Goal: Information Seeking & Learning: Check status

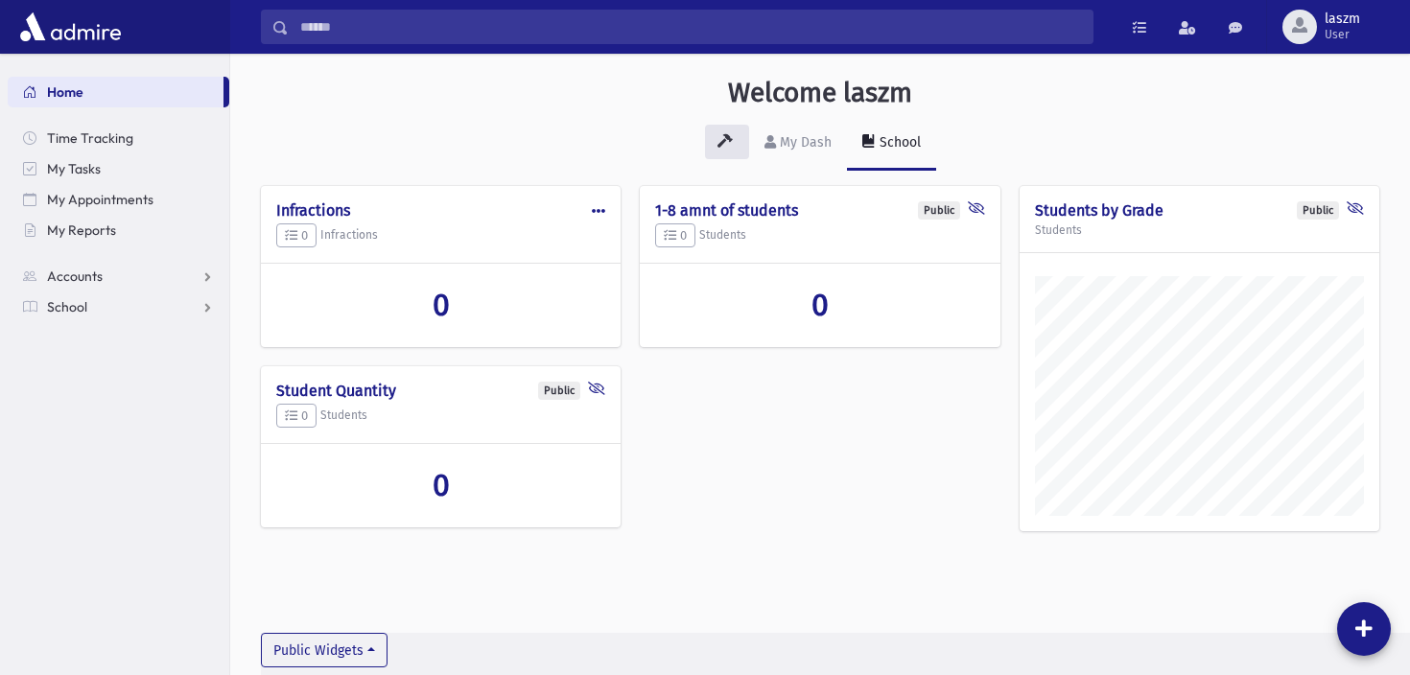
scroll to position [665, 1180]
click at [126, 301] on link "School" at bounding box center [119, 307] width 222 height 31
click at [115, 337] on link "Students" at bounding box center [119, 337] width 222 height 31
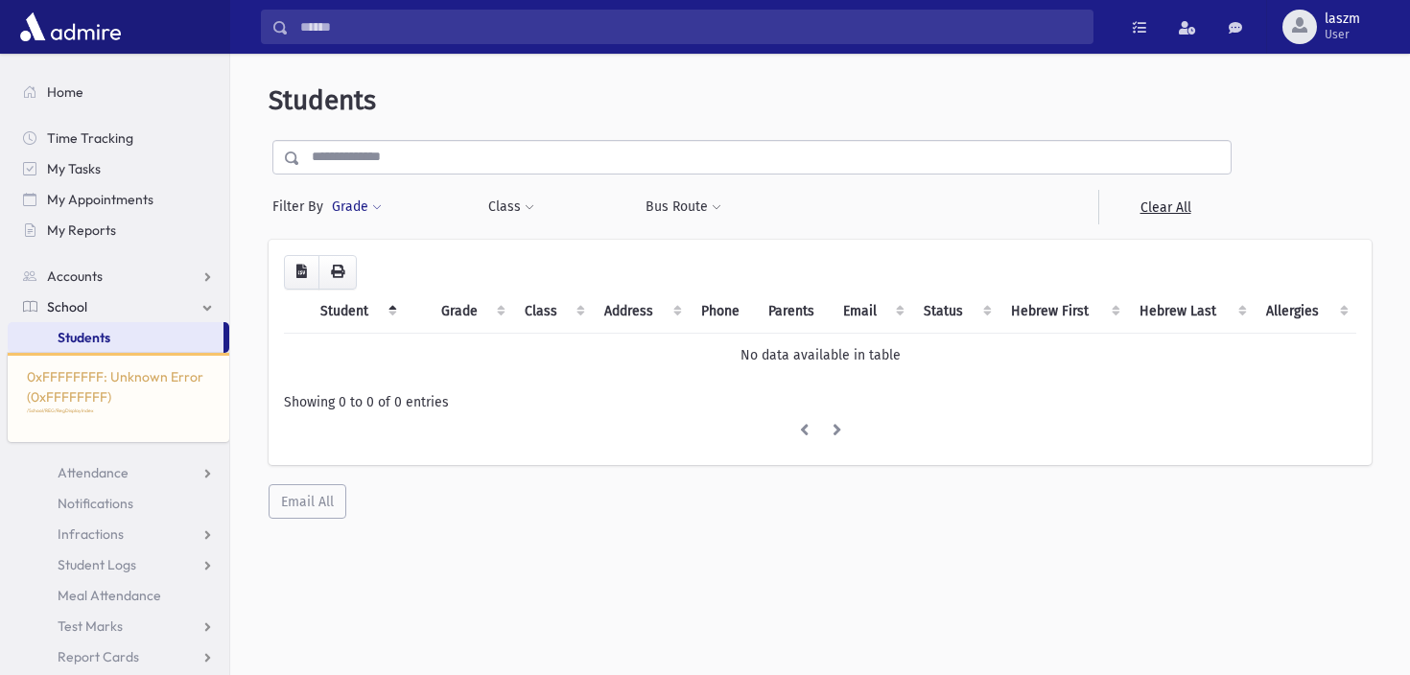
click at [362, 210] on button "Grade" at bounding box center [357, 207] width 52 height 35
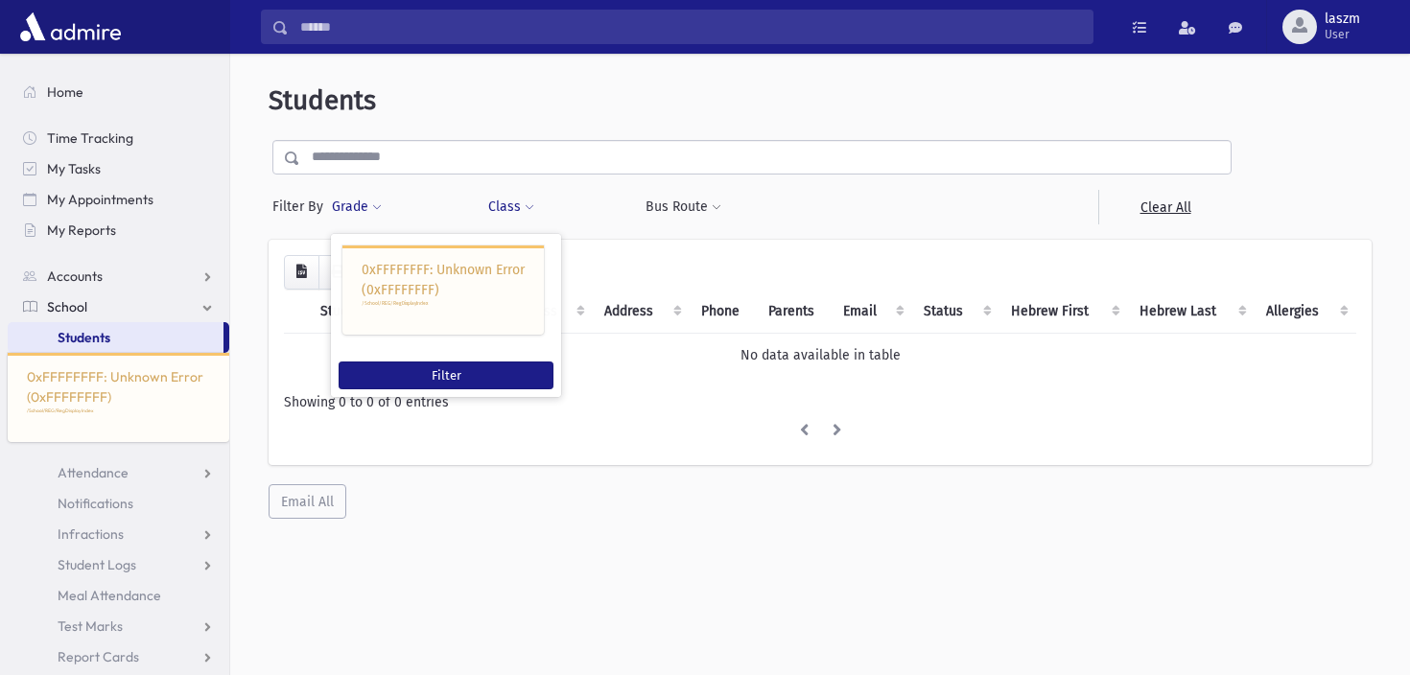
click at [502, 205] on button "Class" at bounding box center [511, 207] width 48 height 35
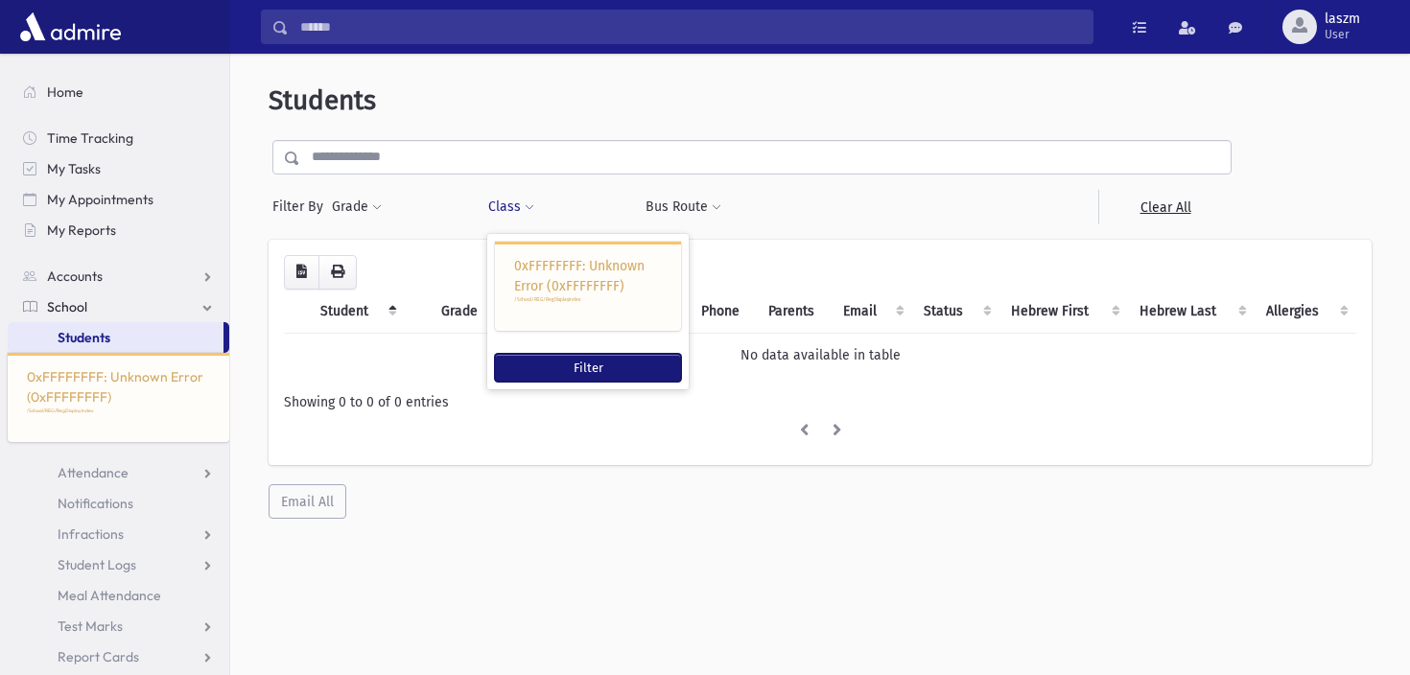
click at [556, 358] on button "Filter" at bounding box center [588, 368] width 186 height 28
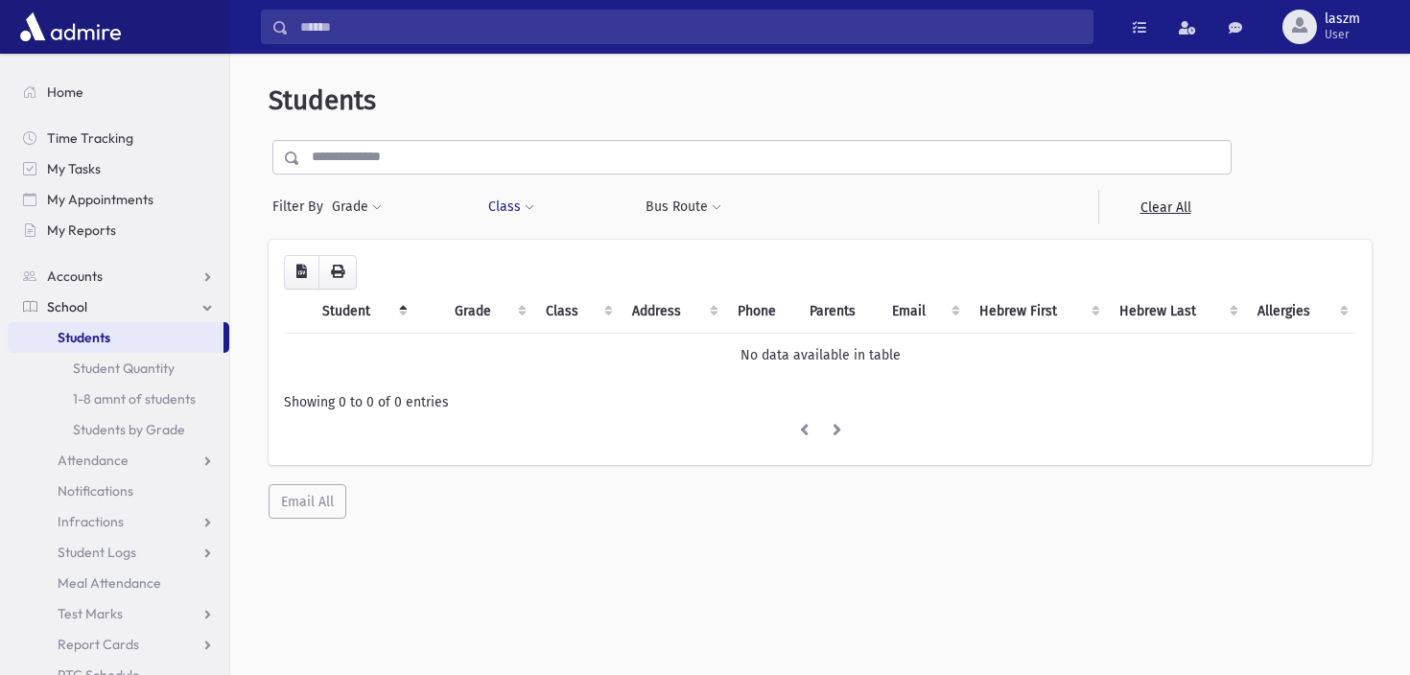
click at [526, 221] on button "Class" at bounding box center [511, 207] width 48 height 35
click at [531, 246] on ul at bounding box center [588, 257] width 184 height 29
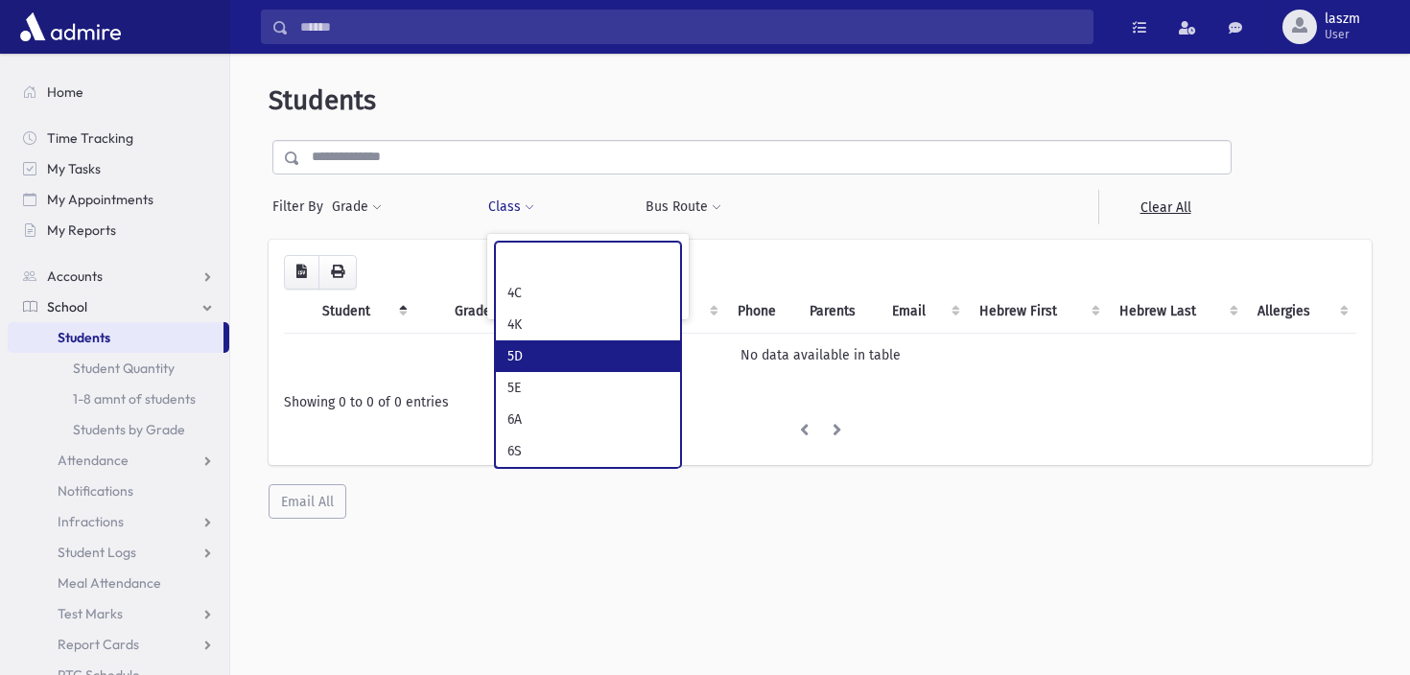
scroll to position [409, 0]
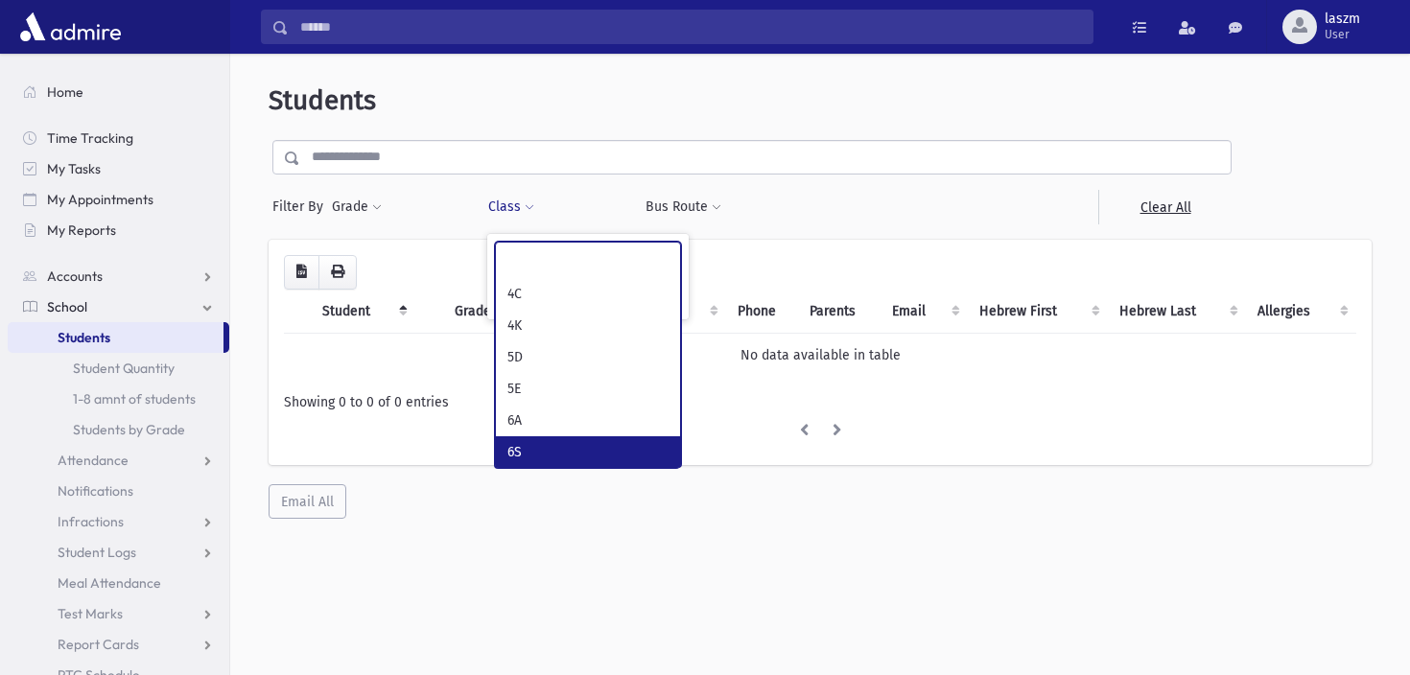
select select "**"
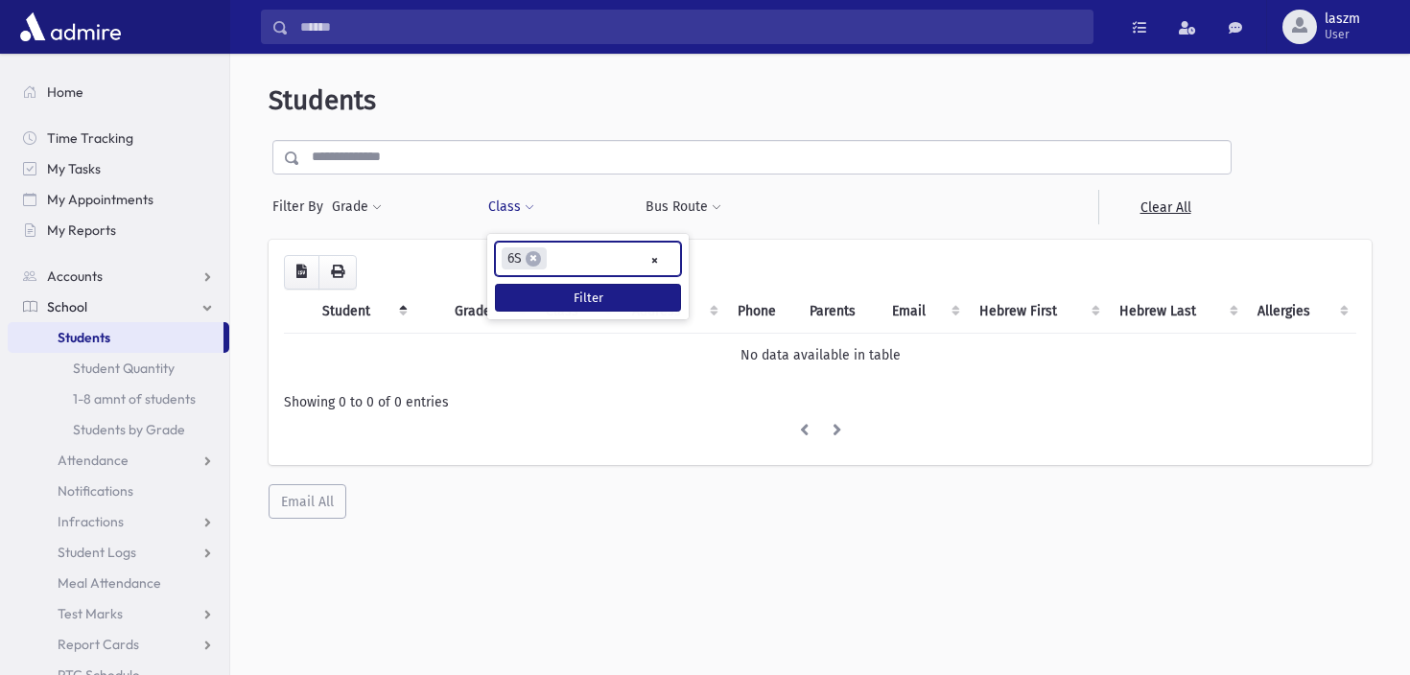
scroll to position [302, 0]
click at [816, 256] on div "Loading... Student Grade Class Address Phone Parents Email Hebrew First Hebrew …" at bounding box center [820, 352] width 1073 height 194
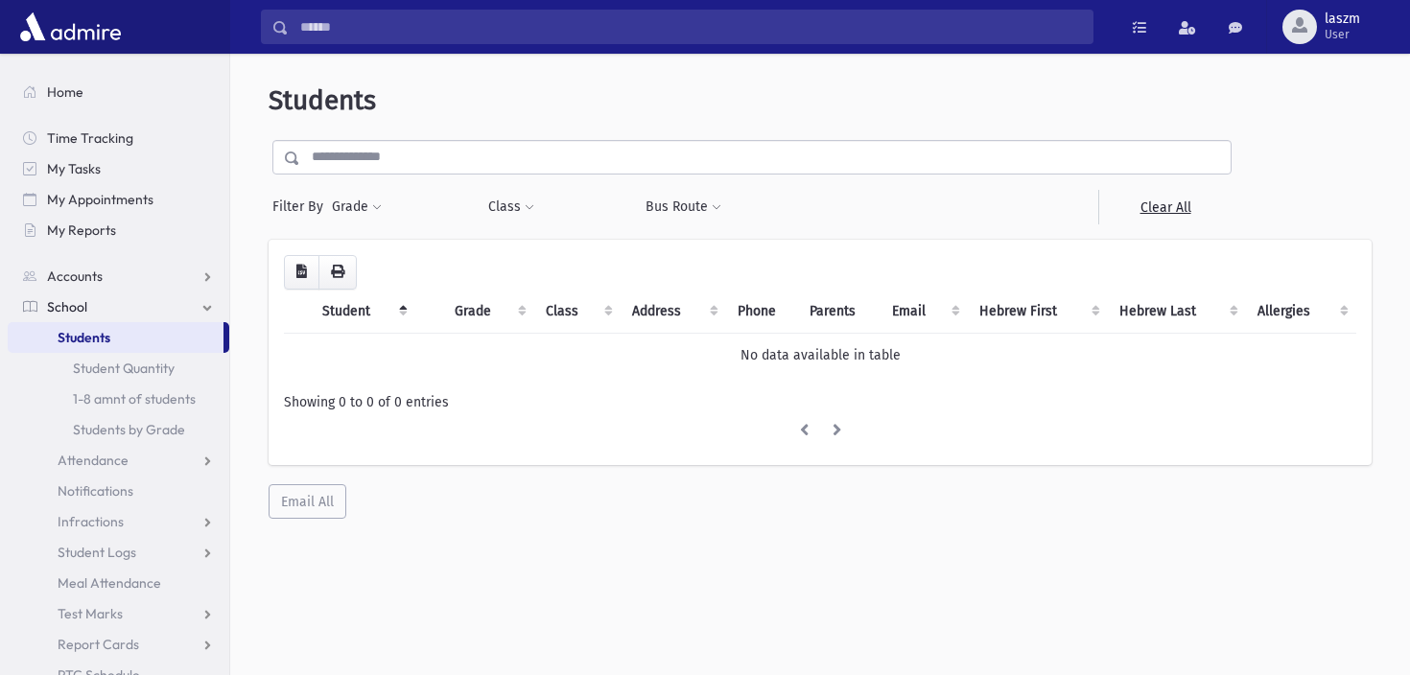
click at [596, 305] on th "Class" at bounding box center [577, 312] width 86 height 44
click at [580, 308] on th "Class" at bounding box center [577, 312] width 86 height 44
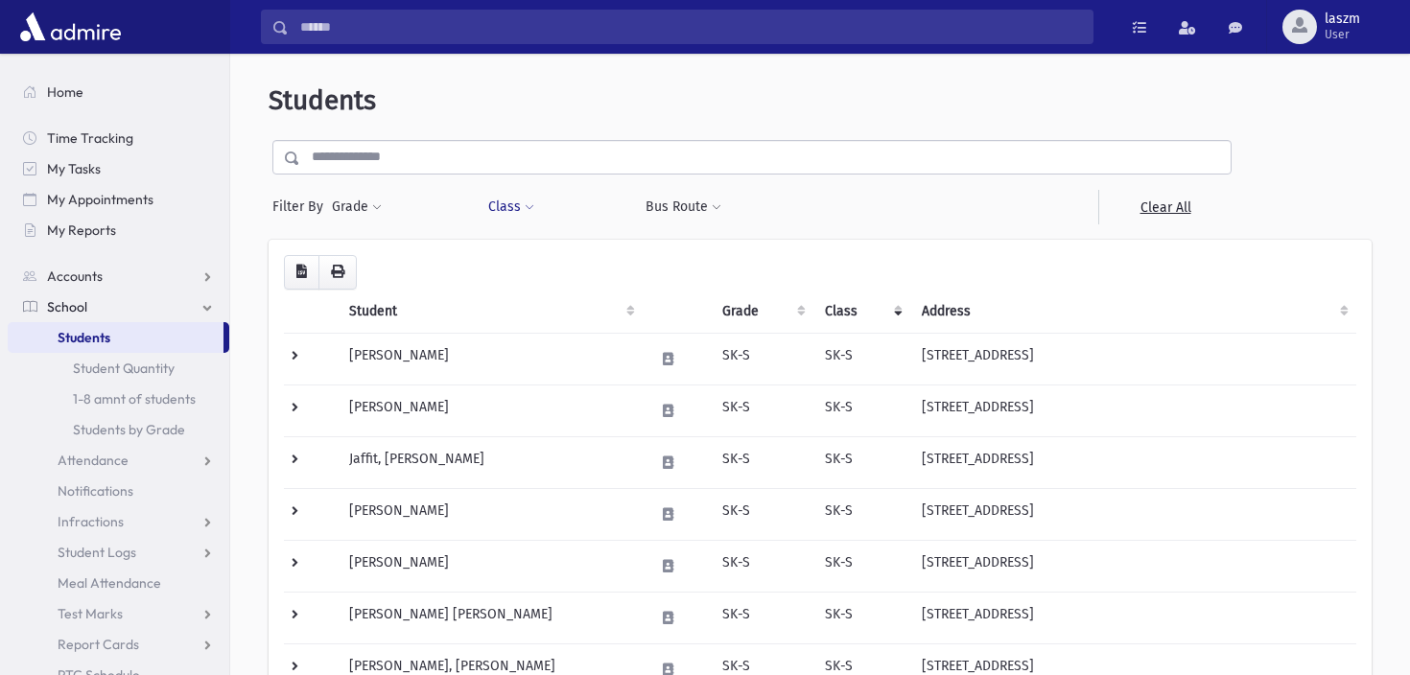
click at [493, 197] on button "Class" at bounding box center [511, 207] width 48 height 35
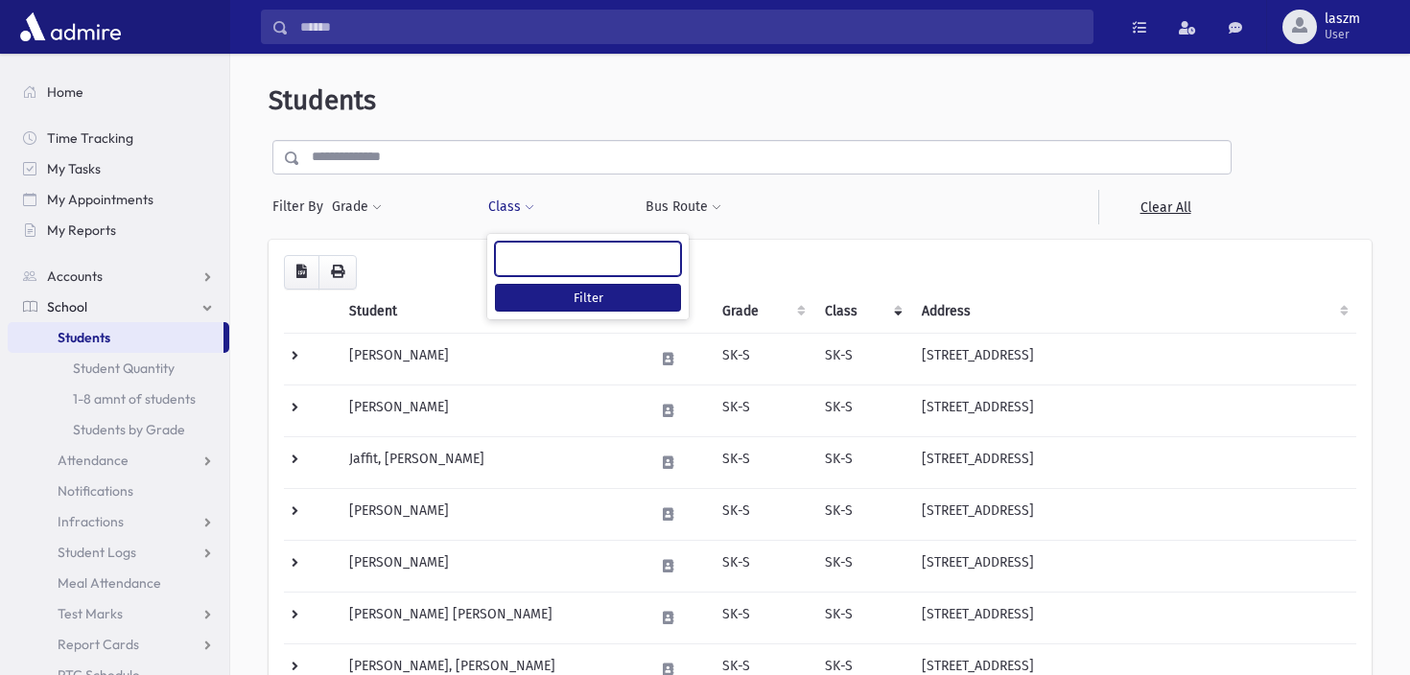
click at [539, 248] on ul at bounding box center [588, 257] width 184 height 29
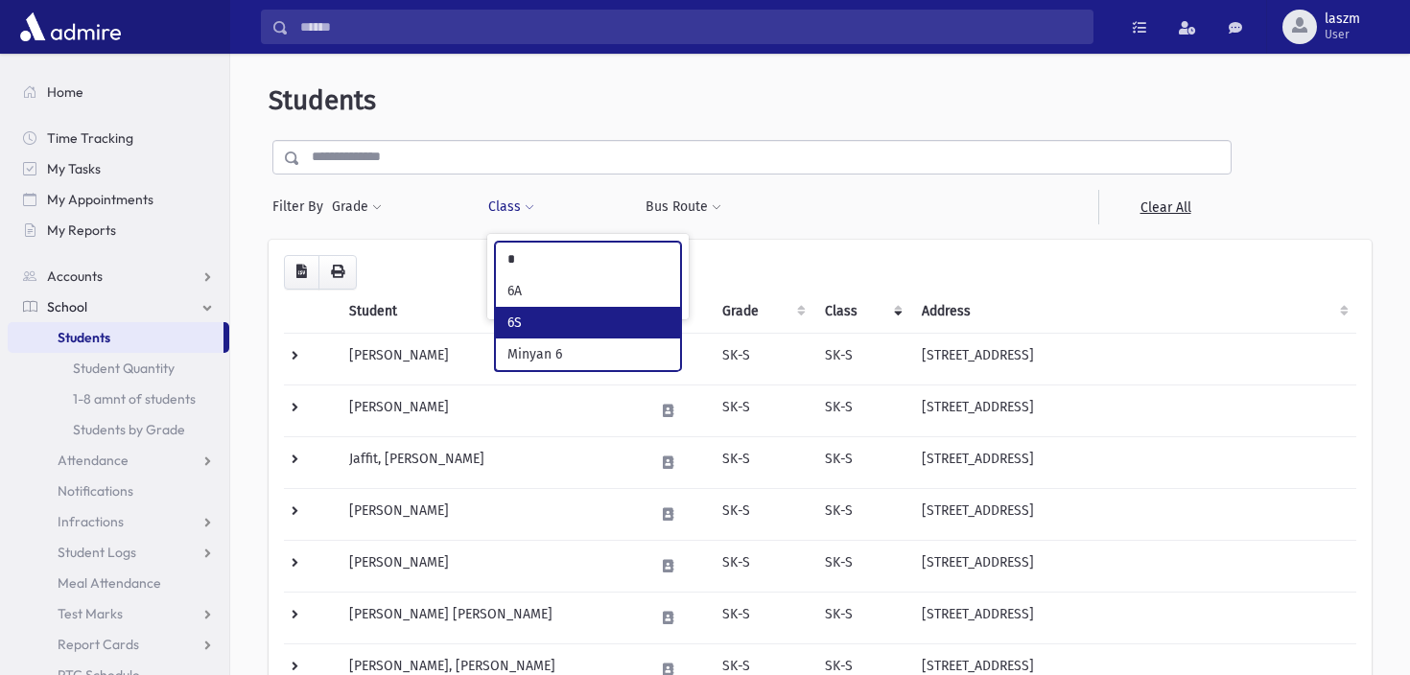
type input "*"
select select "**"
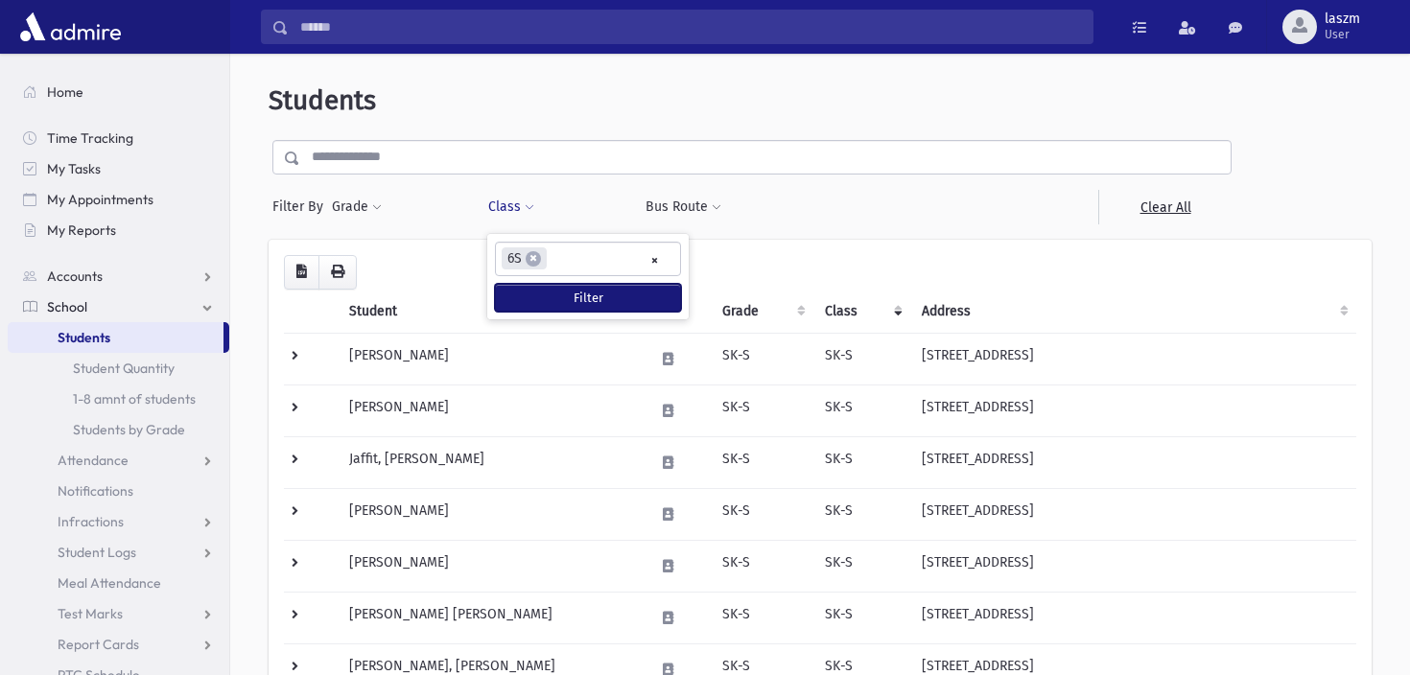
click at [575, 307] on button "Filter" at bounding box center [588, 298] width 186 height 28
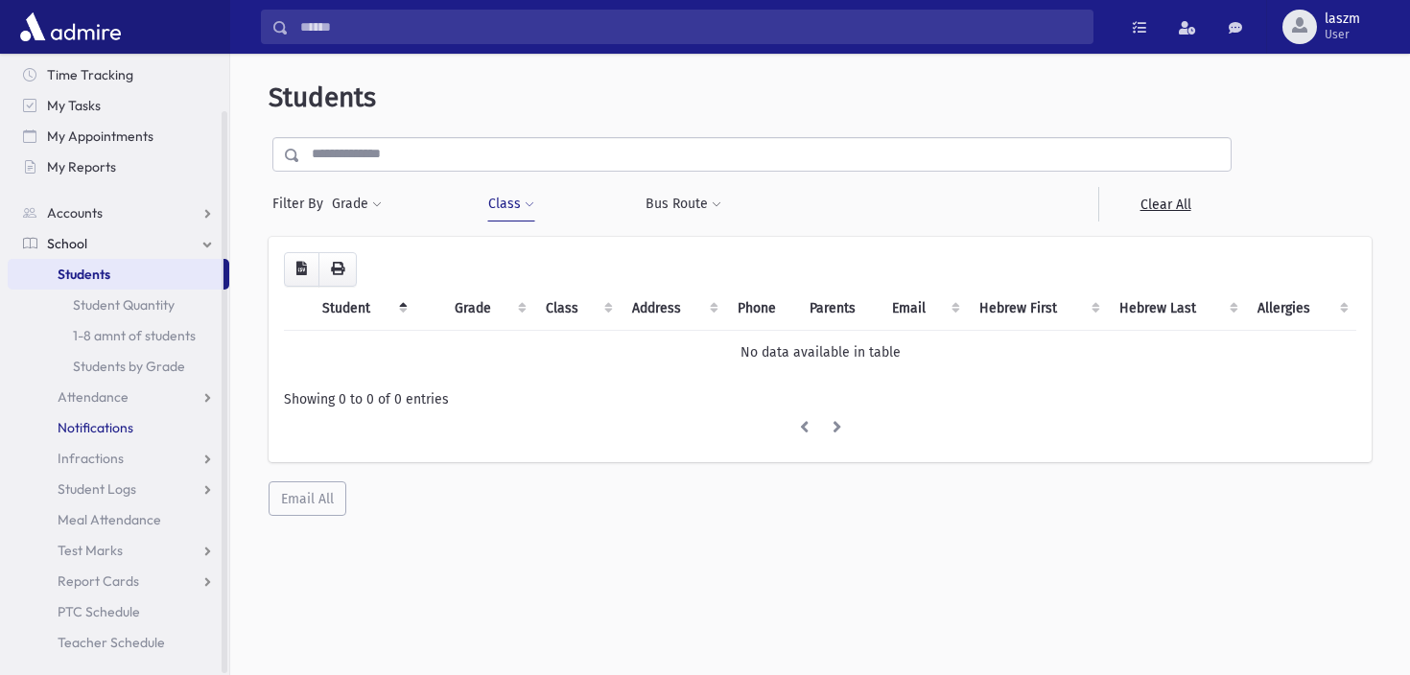
scroll to position [65, 0]
click at [86, 401] on span "Attendance" at bounding box center [93, 395] width 71 height 17
click at [96, 455] on link "List" at bounding box center [119, 456] width 222 height 31
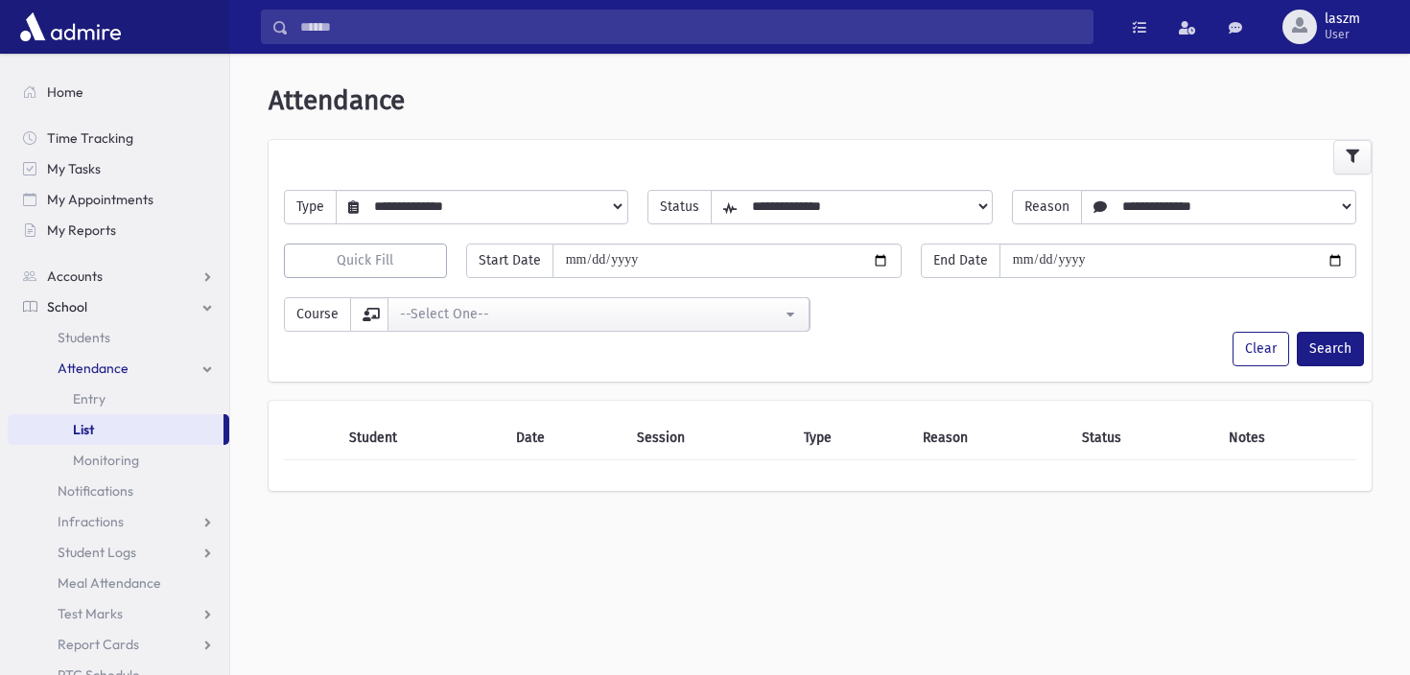
click at [546, 208] on select "**********" at bounding box center [492, 206] width 267 height 33
click at [818, 212] on select "**********" at bounding box center [864, 206] width 254 height 33
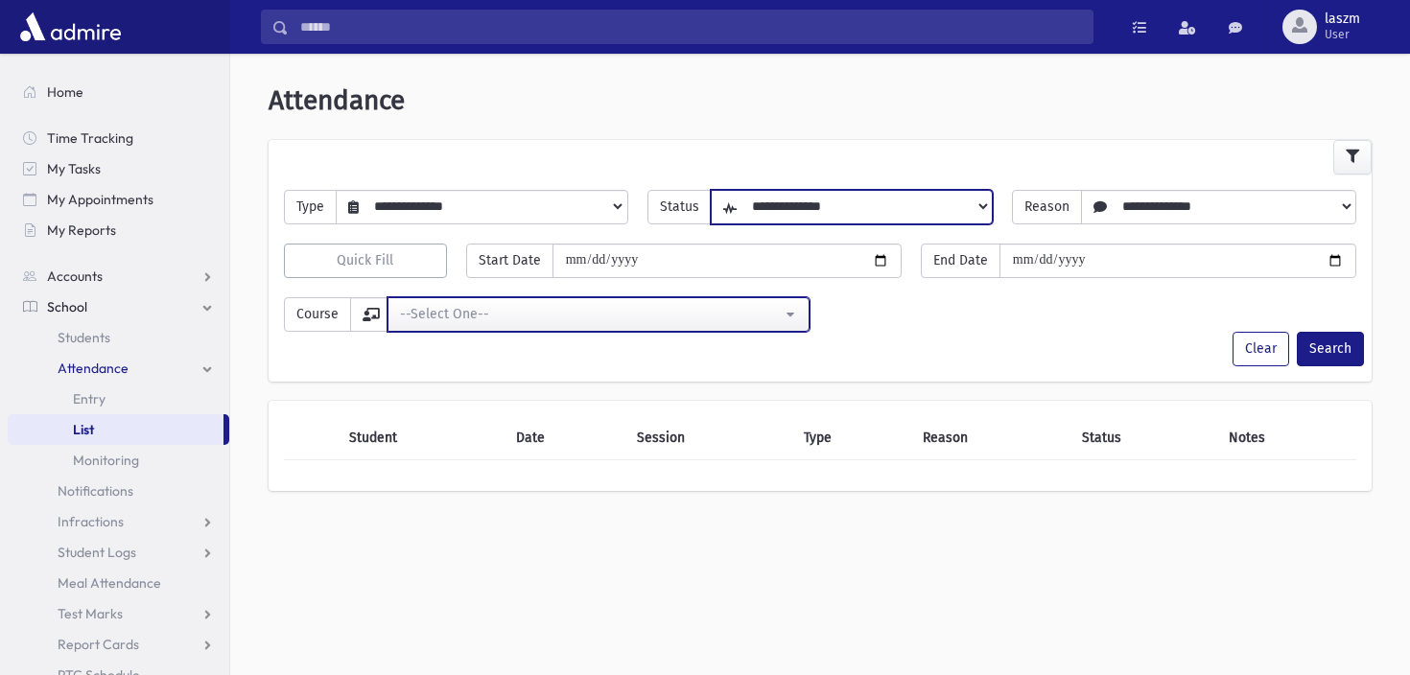
click at [437, 321] on div "--Select One--" at bounding box center [591, 314] width 382 height 20
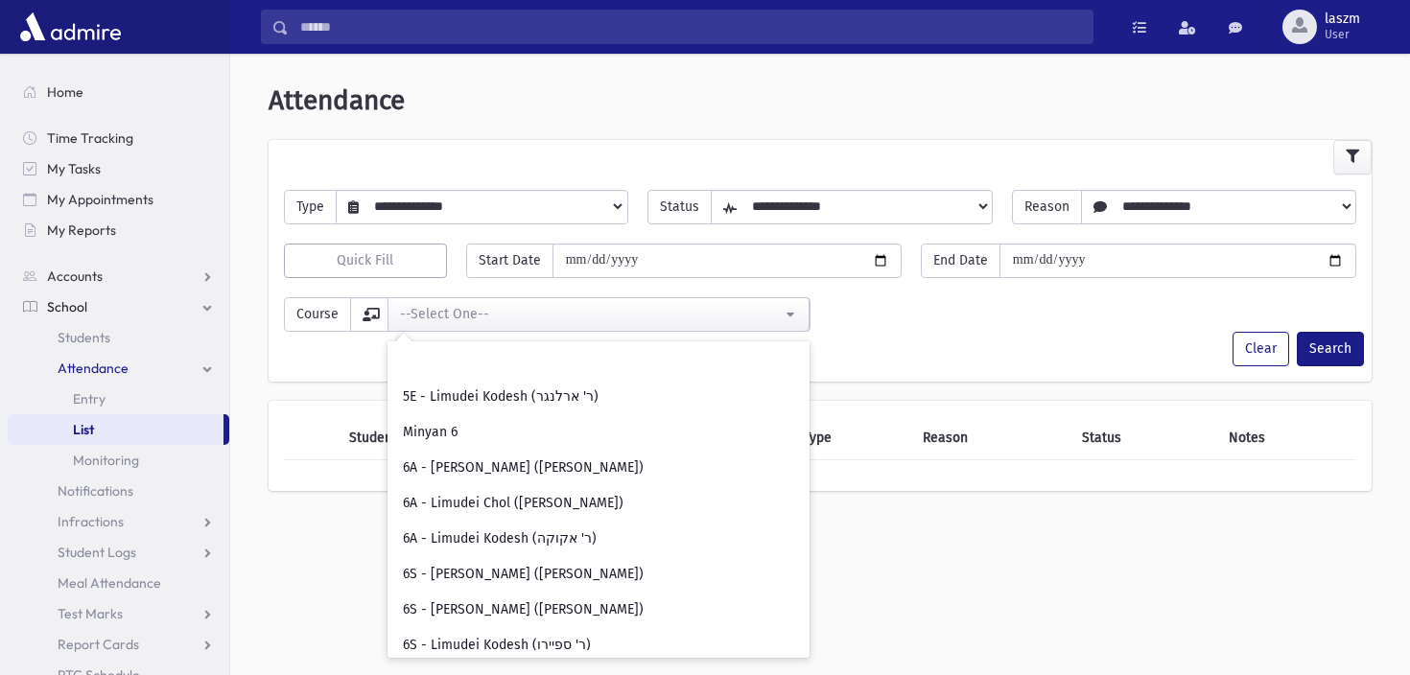
scroll to position [1206, 0]
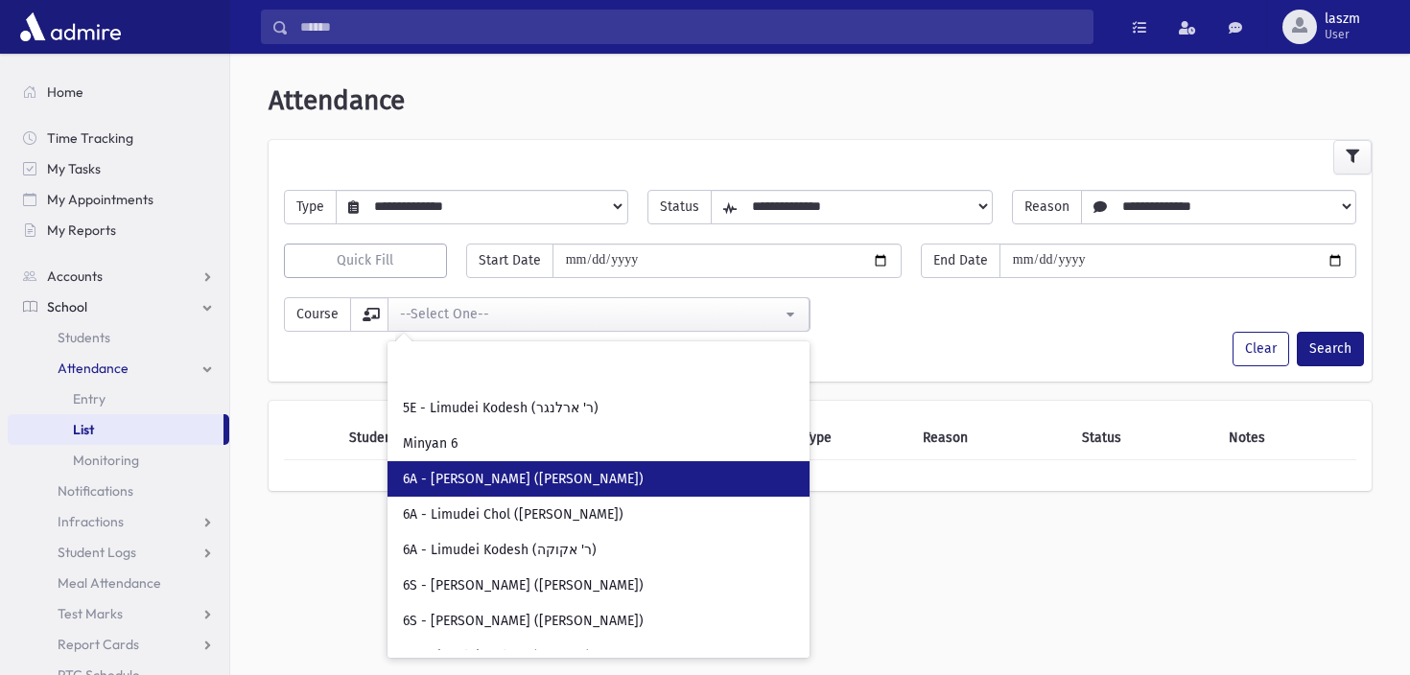
click at [497, 474] on span "6A - Limudei Chol (Rabbi Schwartz)" at bounding box center [523, 479] width 241 height 19
select select "***"
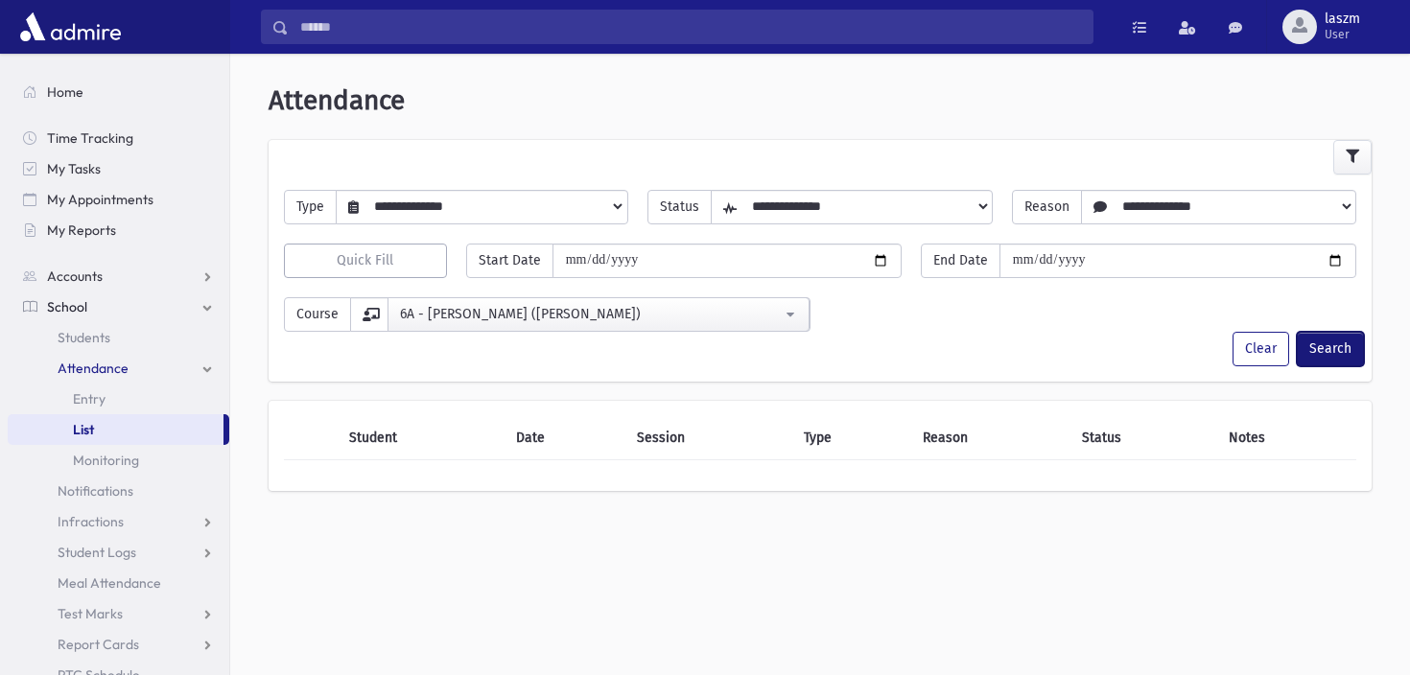
click at [1339, 363] on button "Search" at bounding box center [1330, 349] width 67 height 35
